Goal: Find specific page/section: Find specific page/section

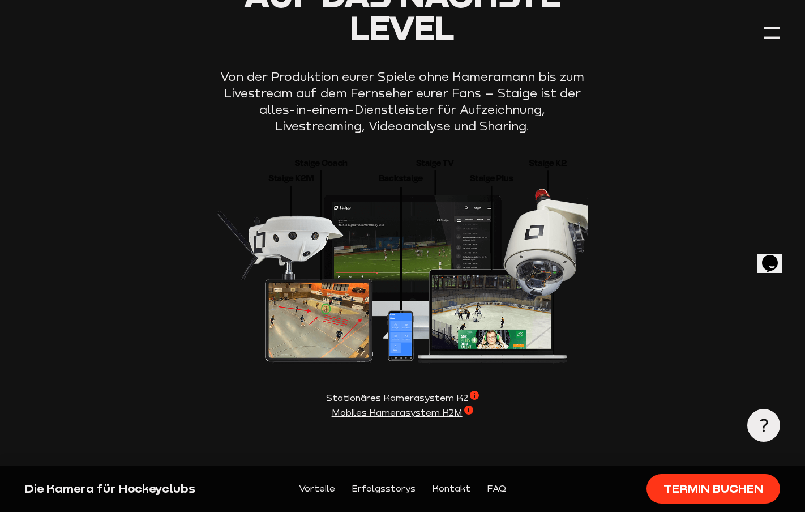
scroll to position [1802, 0]
click at [337, 324] on img at bounding box center [402, 257] width 371 height 213
click at [338, 397] on span "Stationäres Kamerasystem K2" at bounding box center [402, 397] width 153 height 14
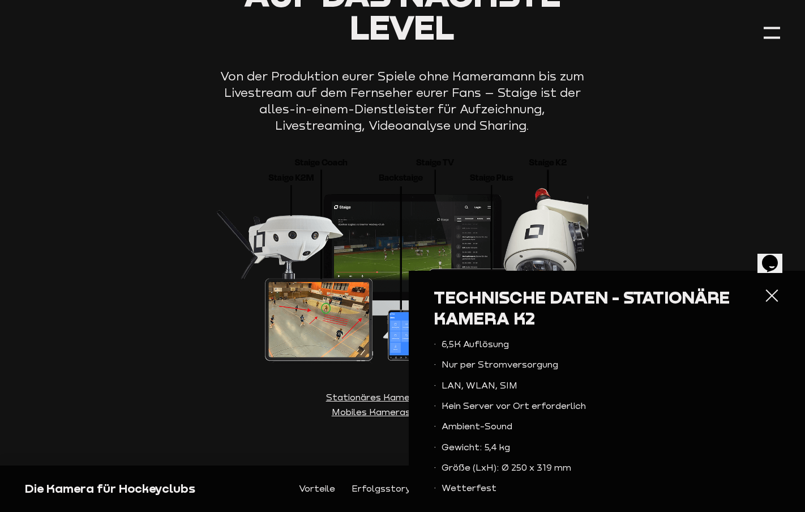
click at [282, 428] on section "Staige bringt euch auf das nächste Level Von der Produktion eurer Spiele ohne K…" at bounding box center [403, 215] width 756 height 541
click at [768, 295] on div at bounding box center [771, 295] width 16 height 16
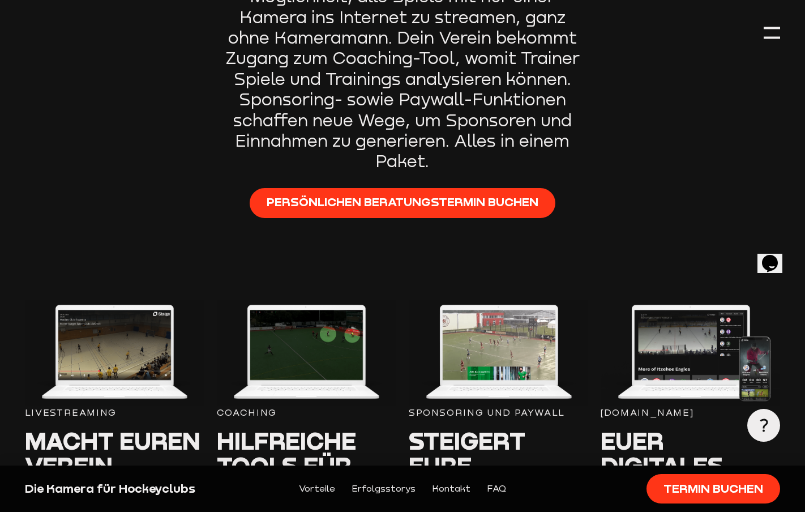
scroll to position [0, 0]
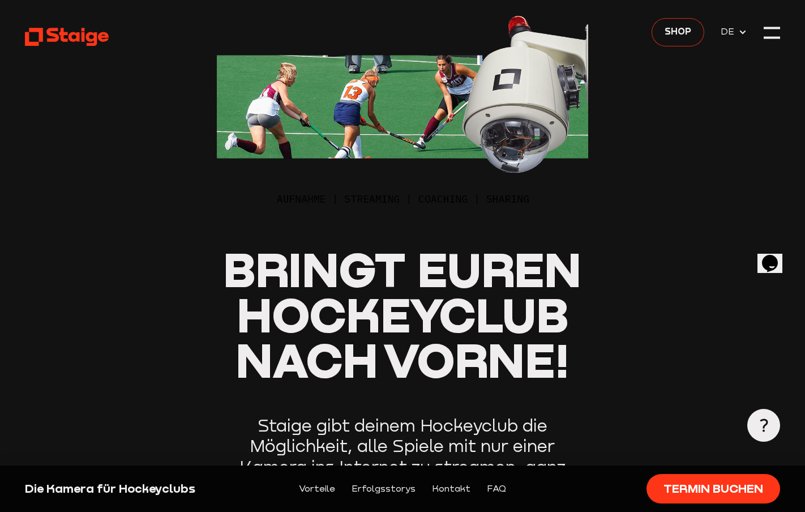
click at [677, 35] on span "Shop" at bounding box center [677, 31] width 27 height 14
click at [773, 35] on div at bounding box center [771, 33] width 16 height 16
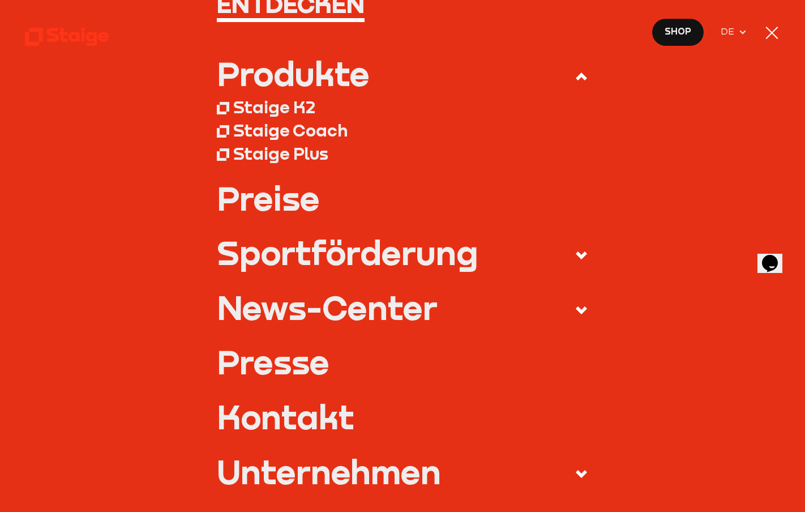
scroll to position [107, 0]
click at [286, 155] on div "Staige Plus" at bounding box center [280, 154] width 95 height 20
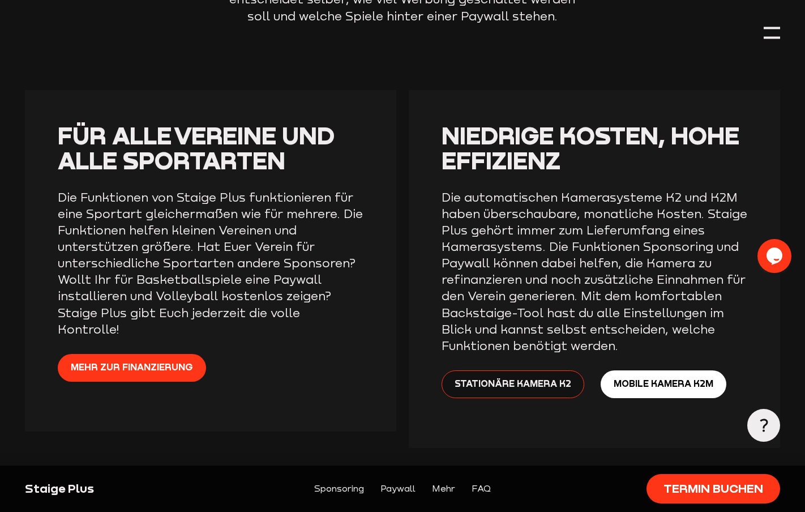
scroll to position [2067, 0]
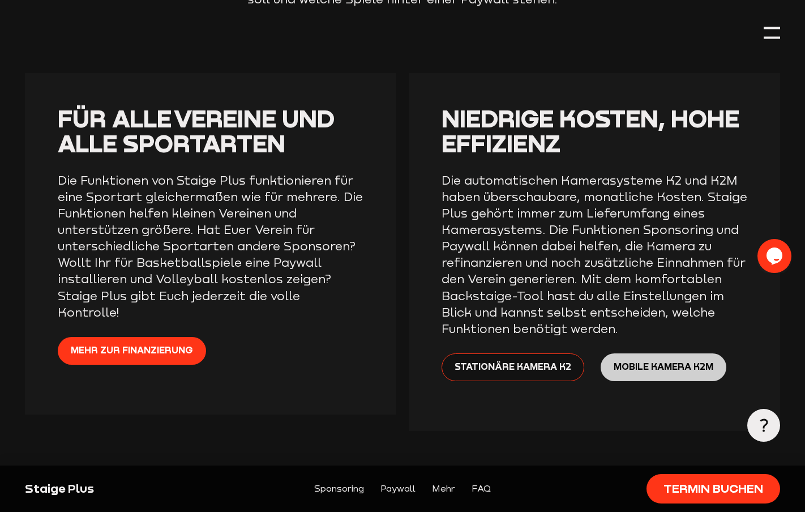
click at [670, 371] on span "Mobile Kamera K2M" at bounding box center [664, 366] width 100 height 14
